Goal: Task Accomplishment & Management: Manage account settings

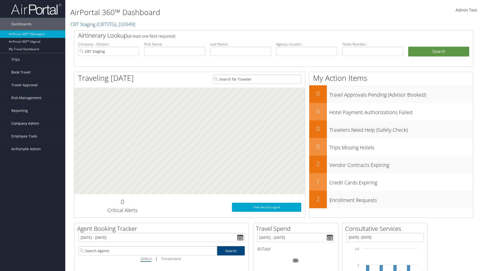
click at [33, 123] on span "Company Admin" at bounding box center [25, 123] width 28 height 13
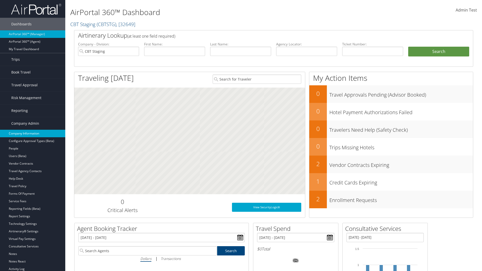
click at [33, 134] on link "Company Information" at bounding box center [32, 134] width 65 height 8
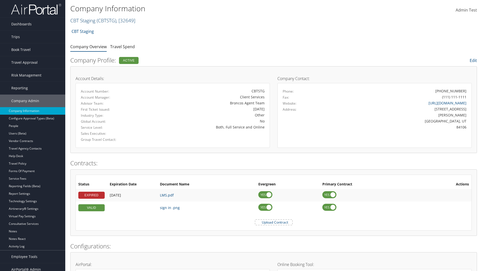
click at [83, 20] on link "CBT Staging ( CBTSTG ) , [ 32649 ]" at bounding box center [102, 20] width 65 height 7
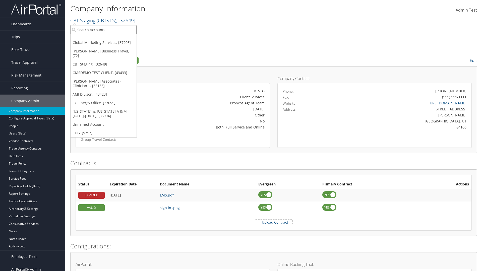
click at [103, 30] on input "search" at bounding box center [104, 29] width 66 height 9
type input "CBTSTG"
click at [103, 39] on div "CBT Staging (CBTSTG), [32649]" at bounding box center [104, 39] width 72 height 5
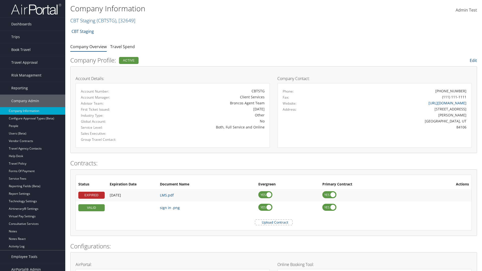
scroll to position [233, 0]
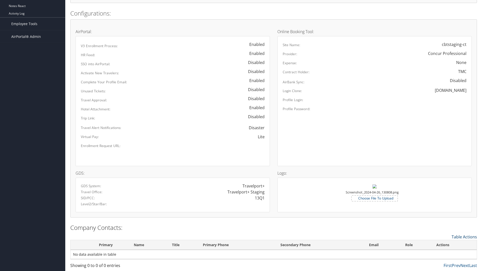
click at [464, 237] on link "Table Actions" at bounding box center [464, 237] width 25 height 6
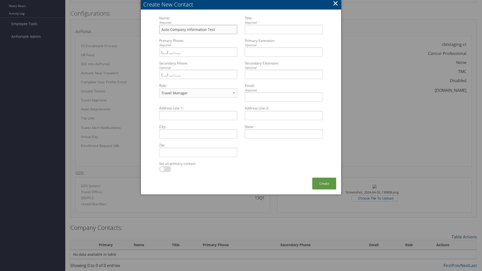
type input "Auto Company Information Test"
type input "Company Information Title"
type input "[PHONE_NUMBER]"
select select "EX"
type input "[PHONE_NUMBER]"
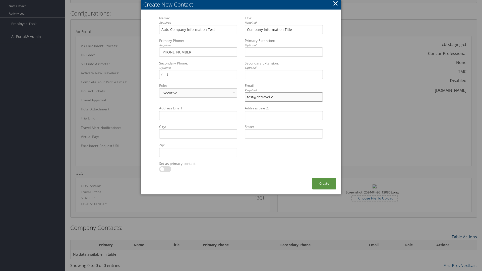
type input "[EMAIL_ADDRESS][DOMAIN_NAME]"
